Goal: Communication & Community: Participate in discussion

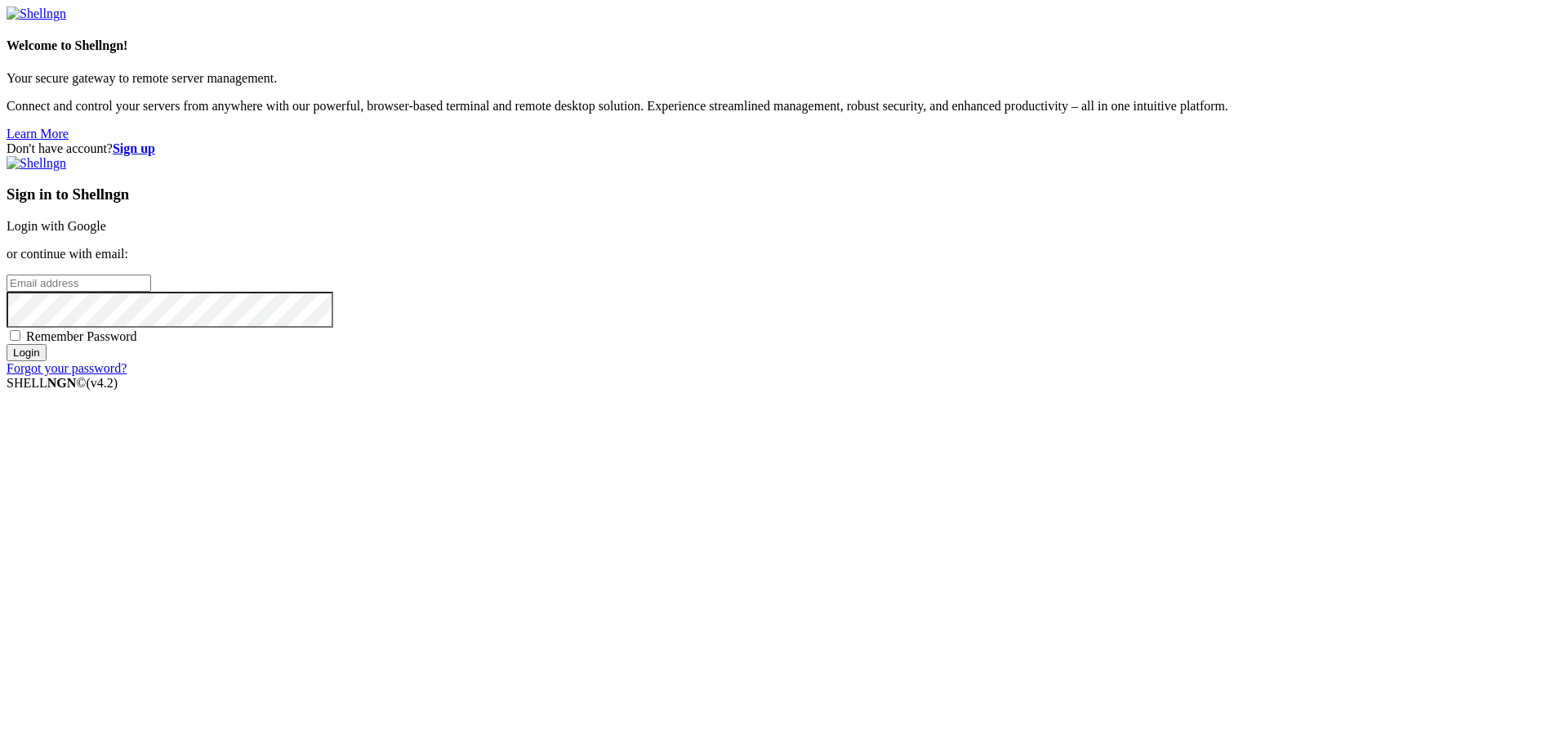
click at [106, 232] on link "Login with Google" at bounding box center [56, 226] width 99 height 14
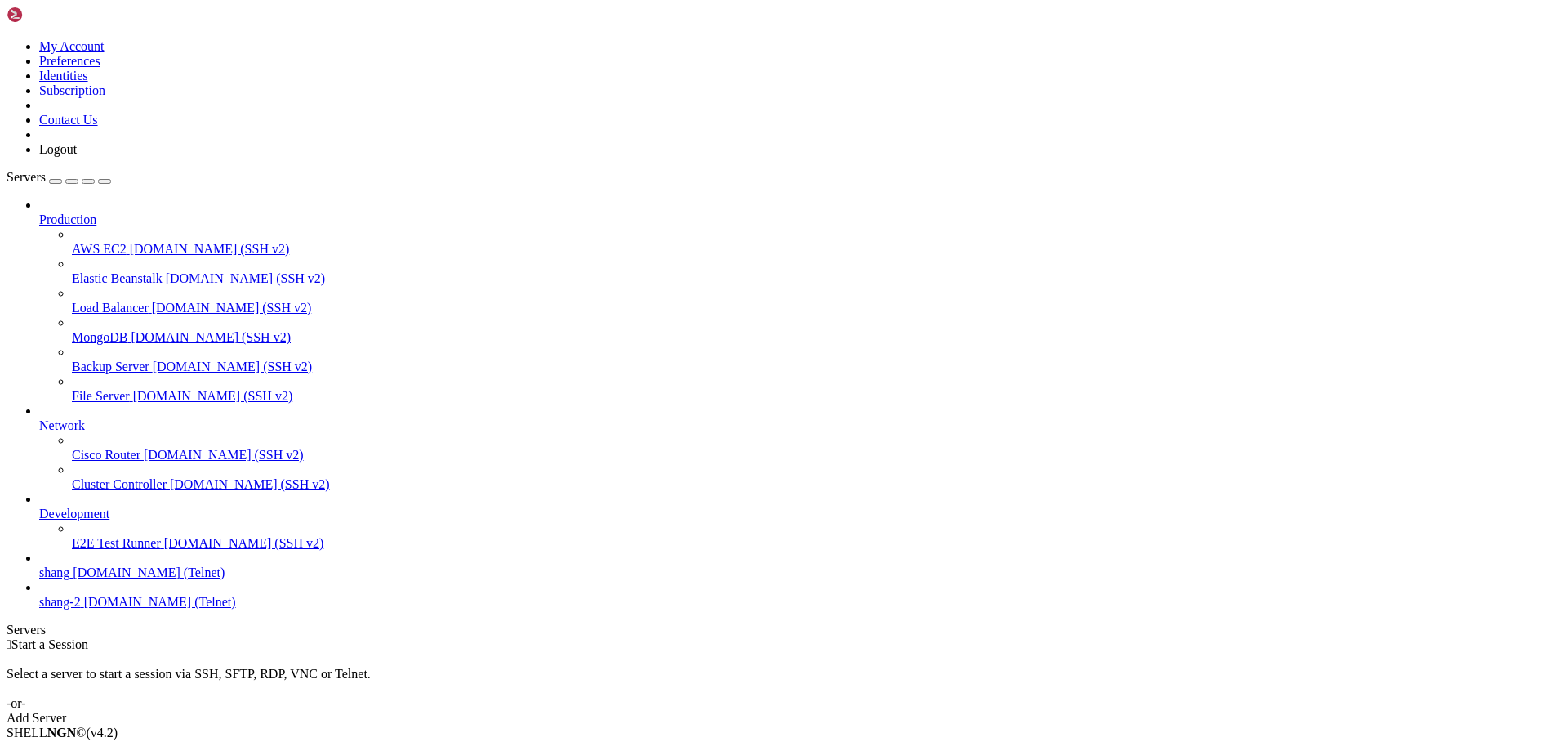
click at [70, 580] on span "shang" at bounding box center [54, 572] width 31 height 14
click at [99, 330] on span "MongoDB" at bounding box center [99, 337] width 55 height 14
click at [39, 651] on icon at bounding box center [39, 657] width 0 height 14
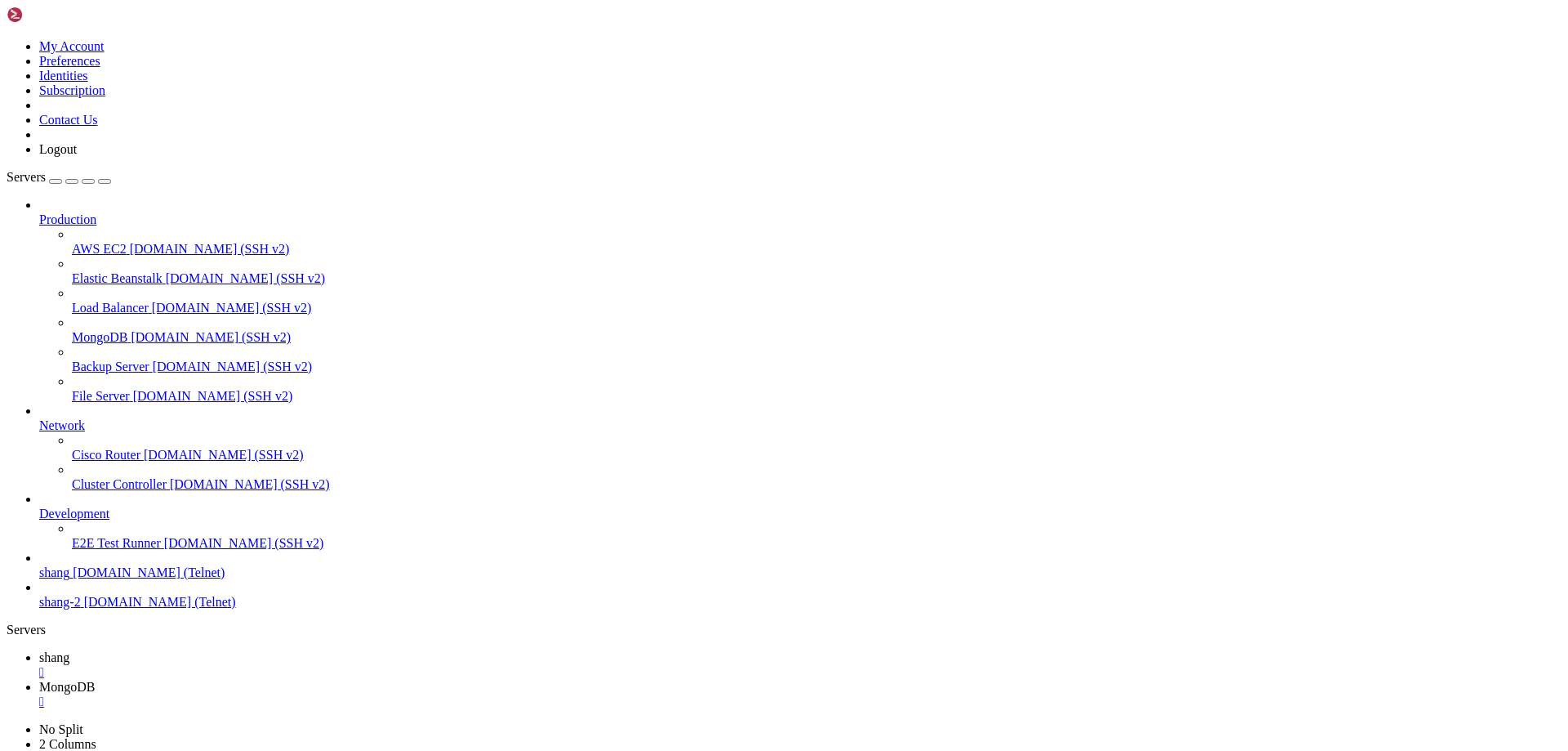
scroll to position [3985, 0]
drag, startPoint x: 124, startPoint y: 1325, endPoint x: 43, endPoint y: 1331, distance: 81.2
drag, startPoint x: 20, startPoint y: 1322, endPoint x: 120, endPoint y: 1322, distance: 100.0
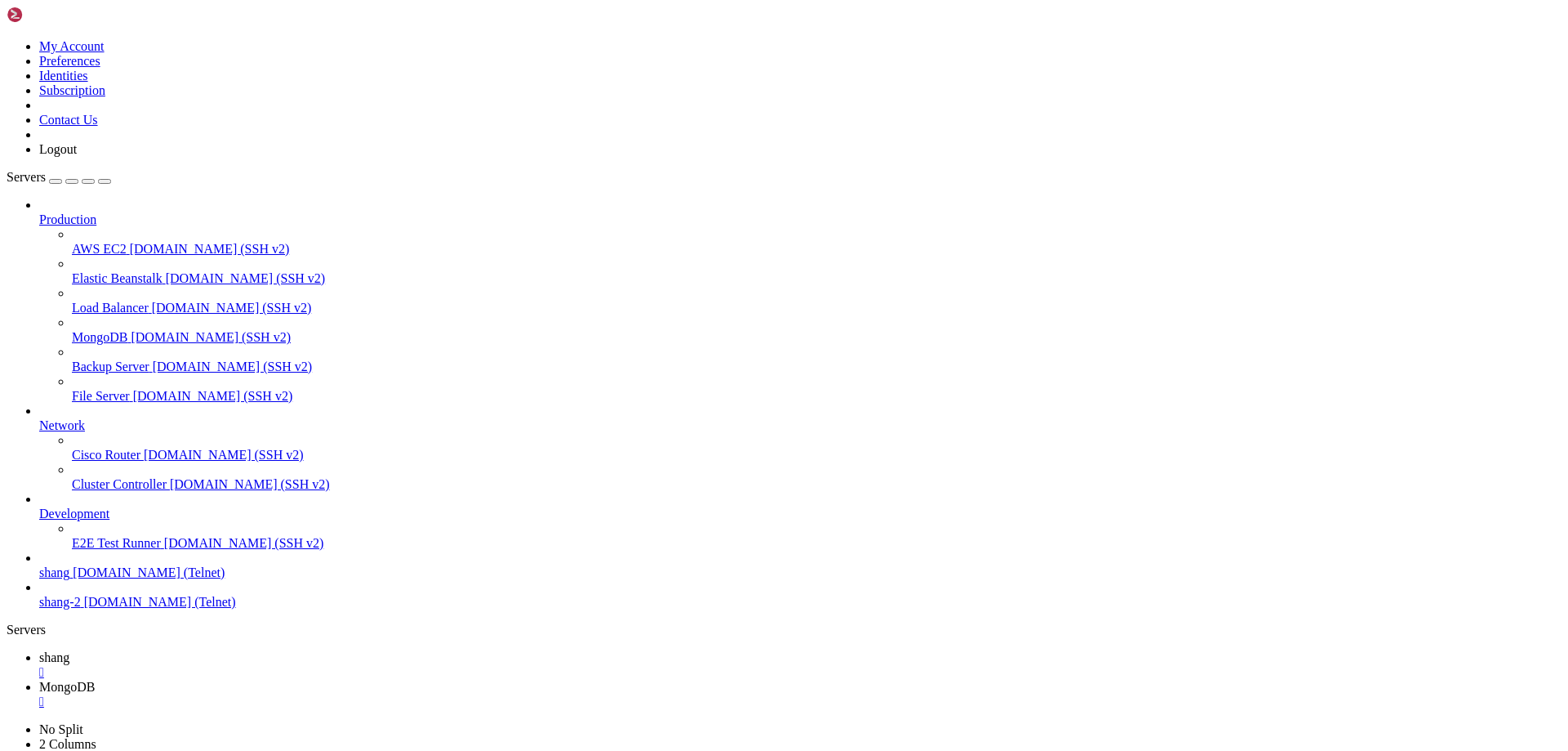
scroll to position [6203, 0]
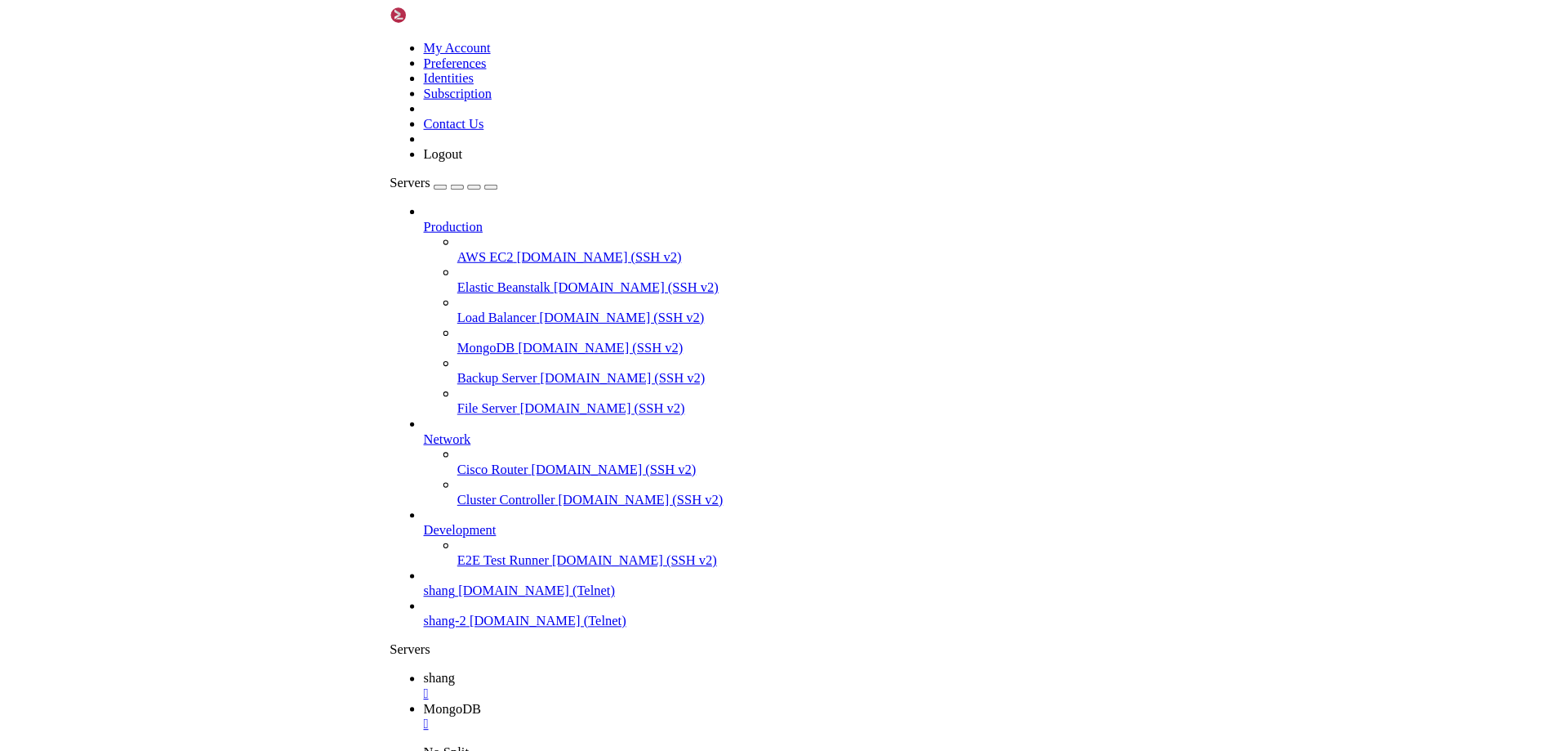
scroll to position [12100, 0]
